Goal: Task Accomplishment & Management: Use online tool/utility

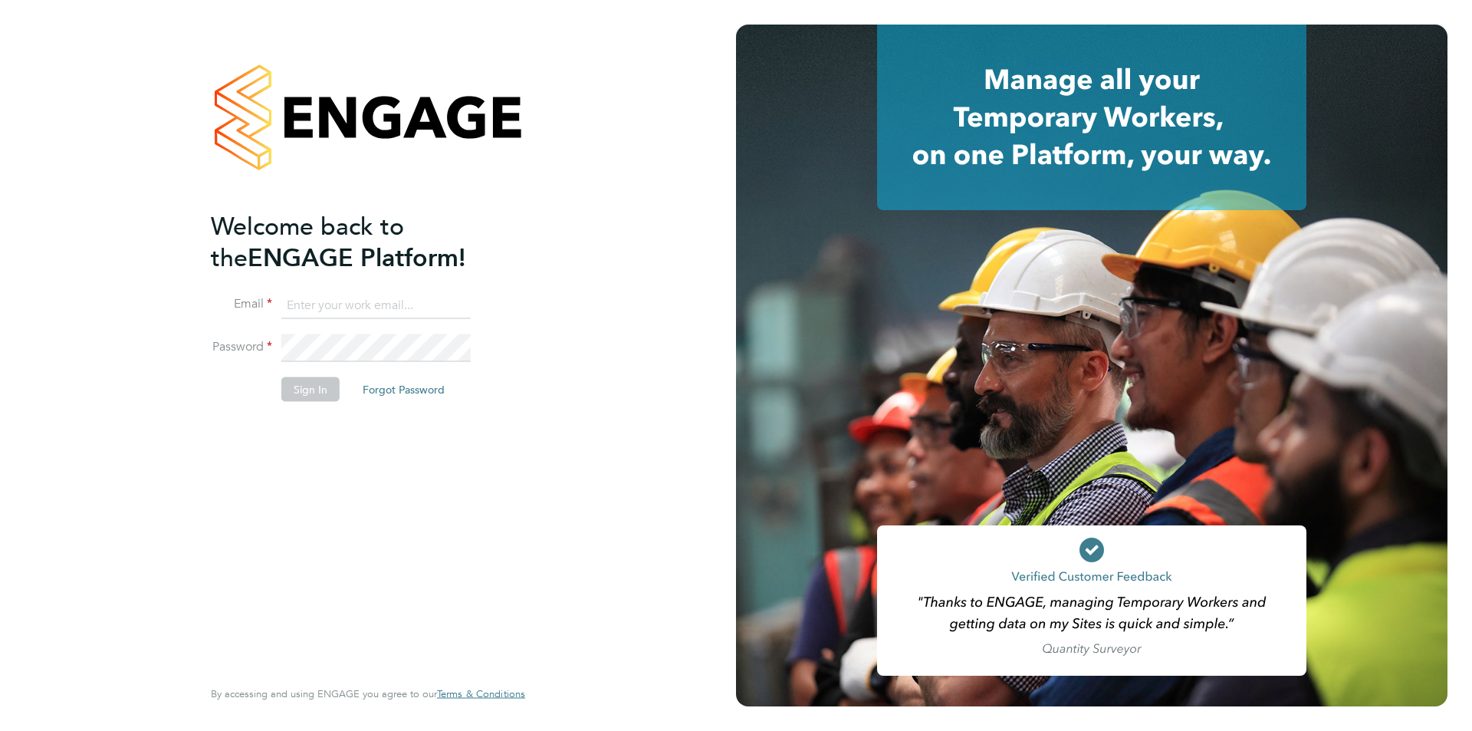
type input "[EMAIL_ADDRESS][DOMAIN_NAME]"
click at [258, 577] on div "Welcome back to the ENGAGE Platform! Email [EMAIL_ADDRESS][DOMAIN_NAME] Passwor…" at bounding box center [360, 442] width 299 height 464
click at [311, 390] on button "Sign In" at bounding box center [310, 388] width 58 height 25
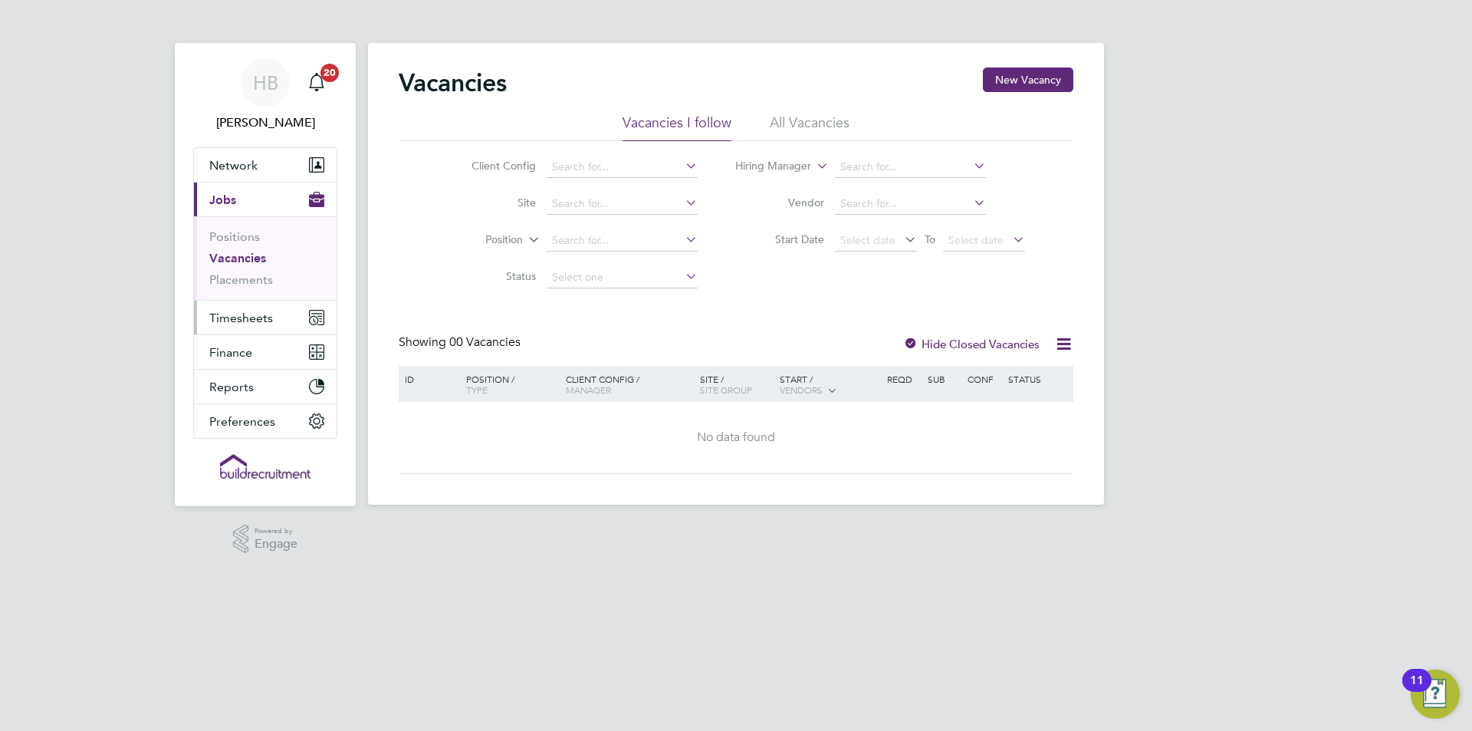
click at [236, 324] on span "Timesheets" at bounding box center [241, 318] width 64 height 15
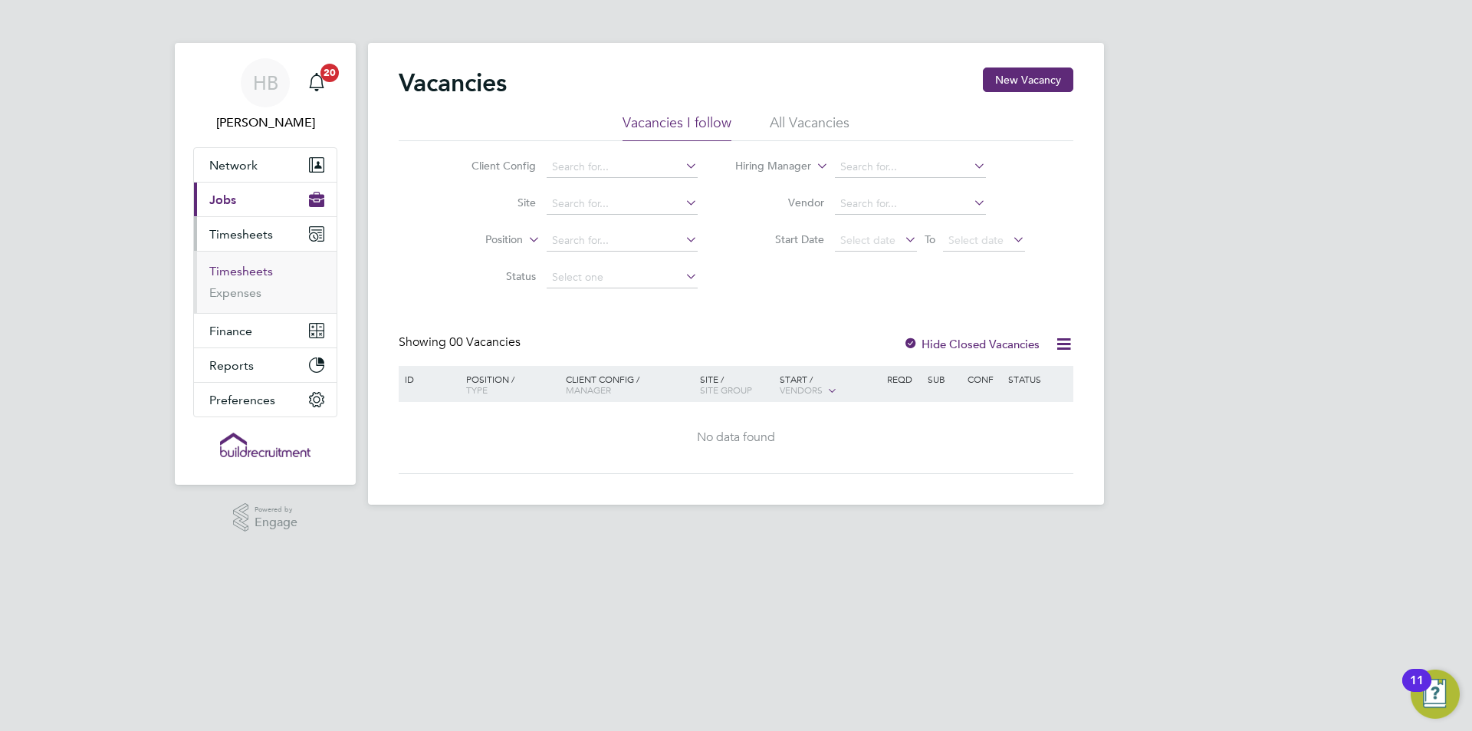
click at [255, 271] on link "Timesheets" at bounding box center [241, 271] width 64 height 15
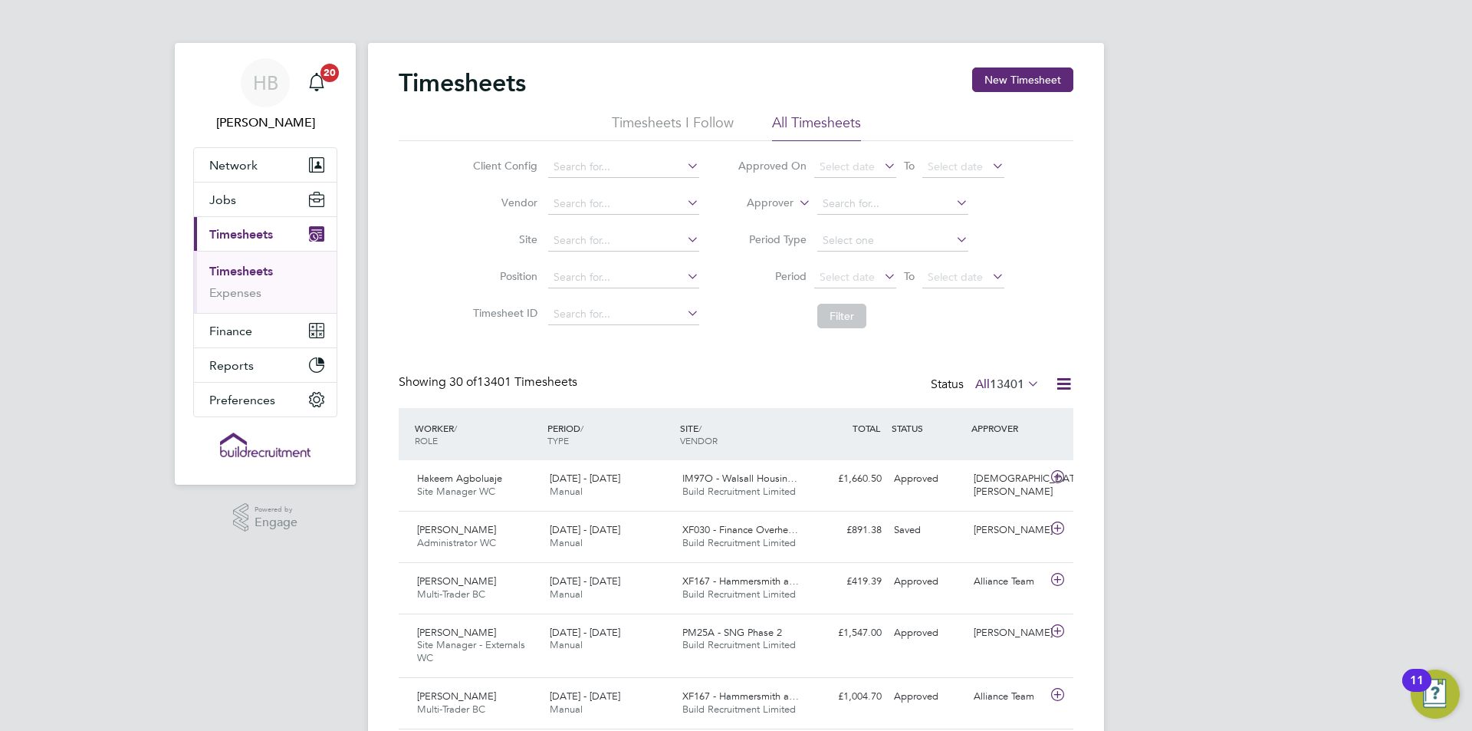
click at [796, 201] on icon at bounding box center [796, 199] width 0 height 14
click at [761, 219] on li "Worker" at bounding box center [756, 221] width 76 height 20
click at [863, 203] on input at bounding box center [892, 203] width 151 height 21
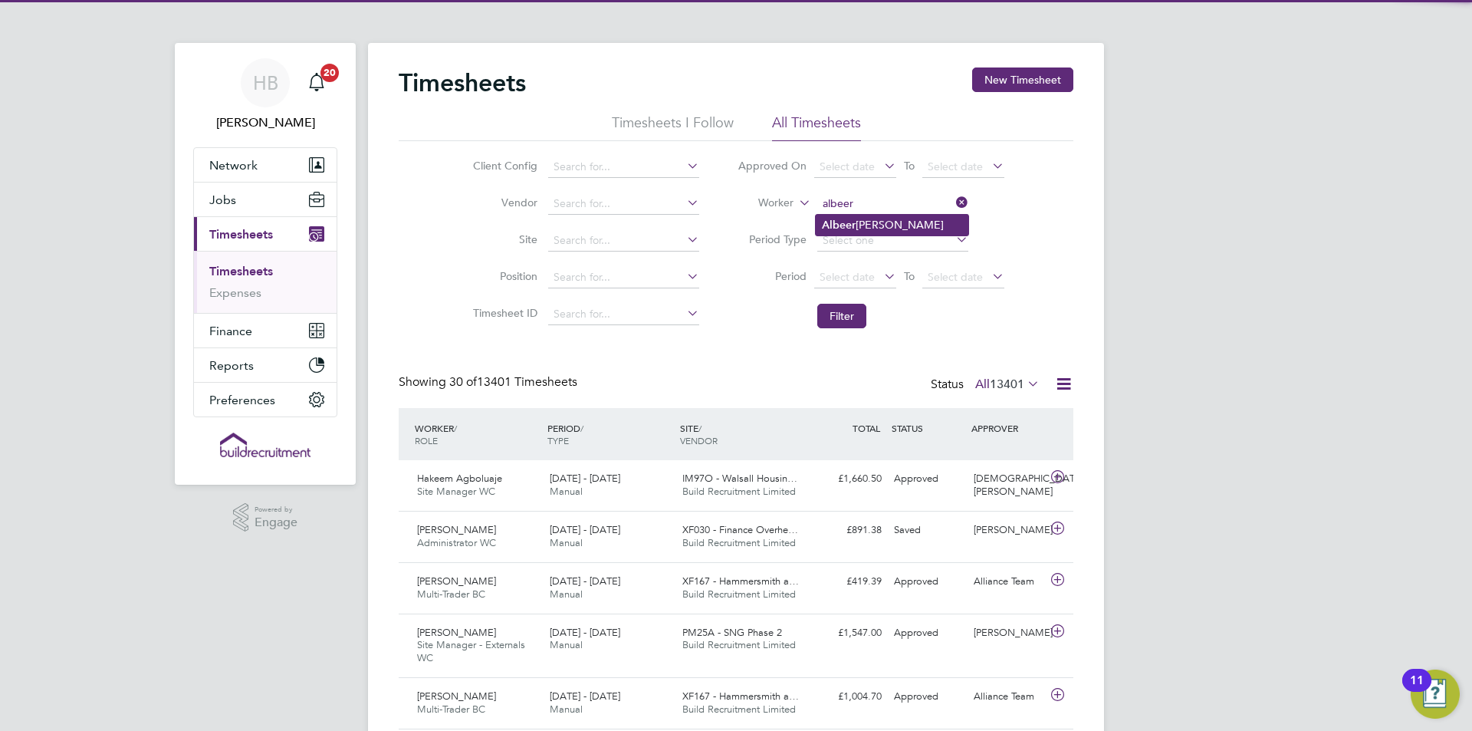
click at [856, 226] on li "Albeer Bonee" at bounding box center [892, 225] width 153 height 21
type input "Albeer Bonee"
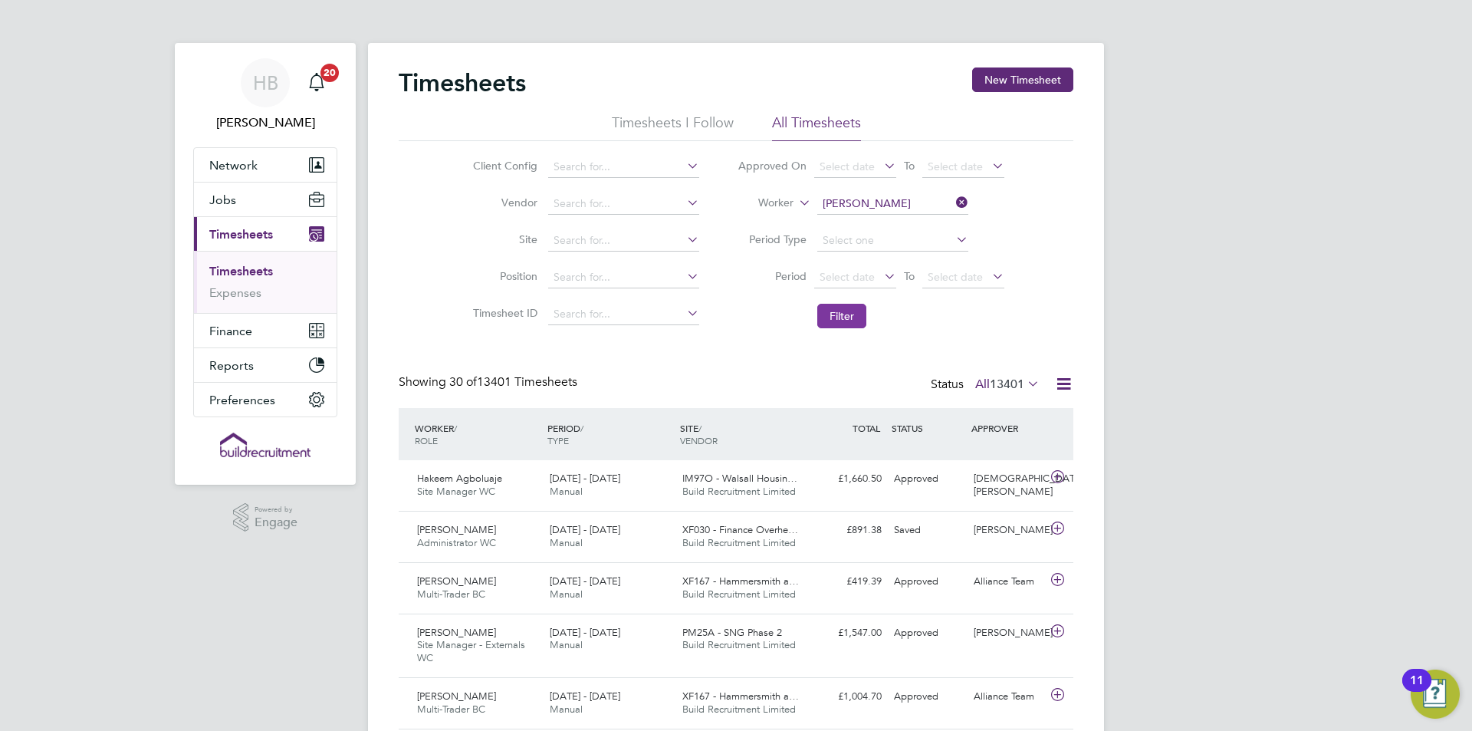
click at [843, 324] on button "Filter" at bounding box center [841, 316] width 49 height 25
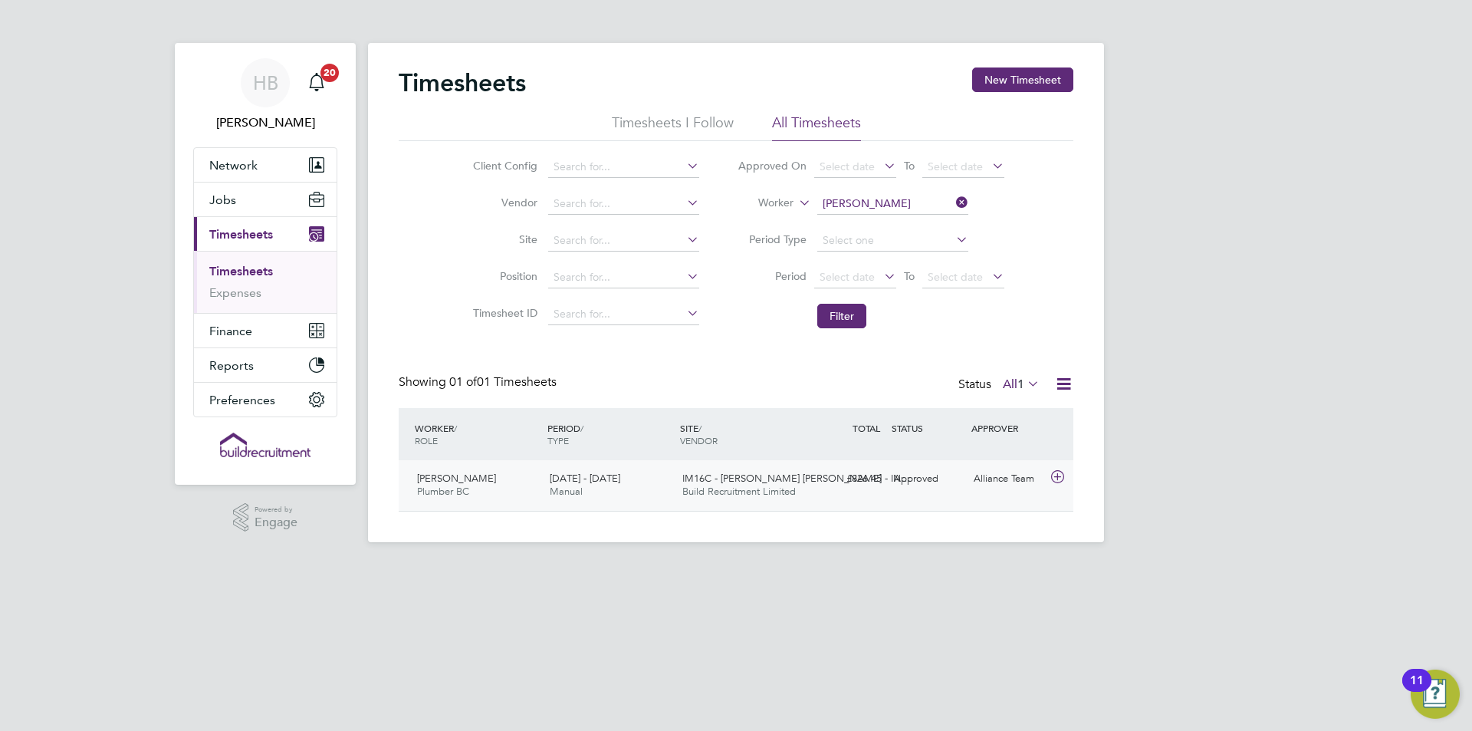
click at [1055, 478] on icon at bounding box center [1057, 477] width 19 height 12
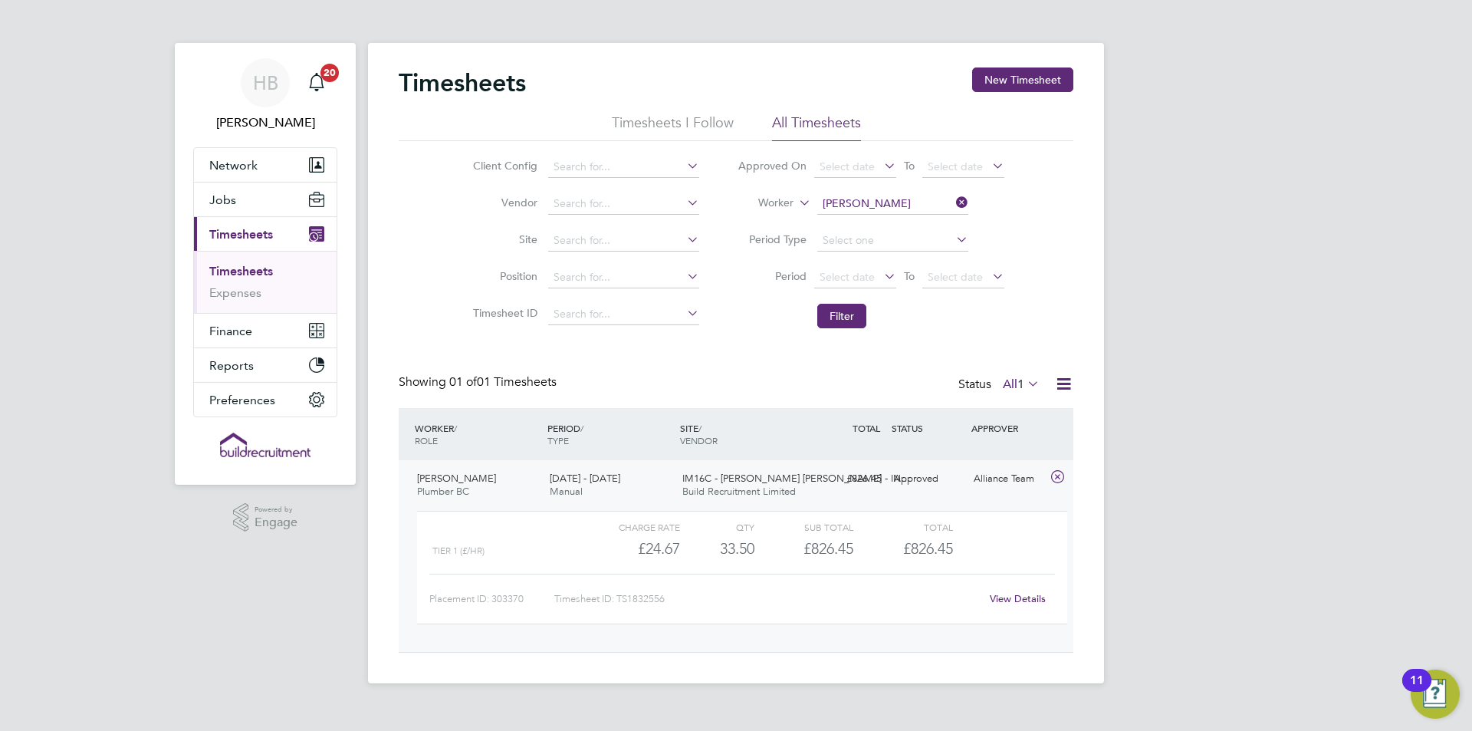
click at [1001, 600] on link "View Details" at bounding box center [1018, 598] width 56 height 13
